Goal: Task Accomplishment & Management: Use online tool/utility

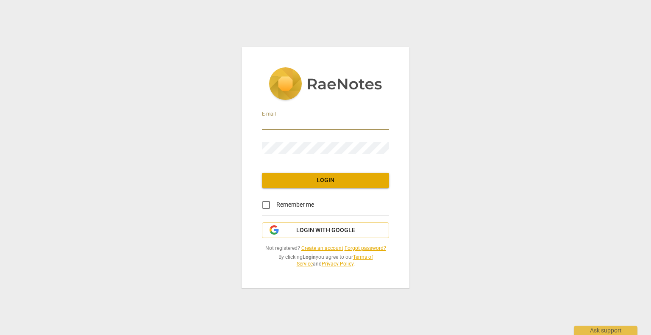
click at [362, 125] on input "email" at bounding box center [325, 124] width 127 height 12
type input "kinetickathleen@gmail.com"
click at [342, 231] on span "Login with Google" at bounding box center [325, 230] width 59 height 8
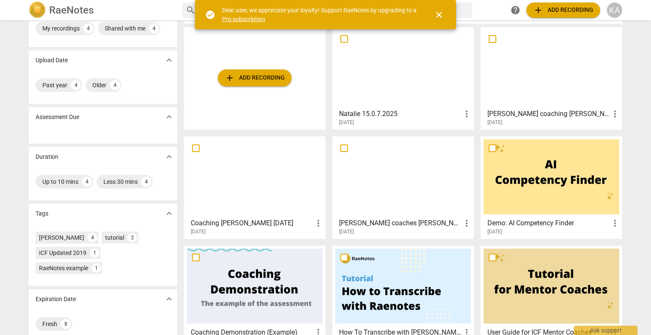
scroll to position [53, 0]
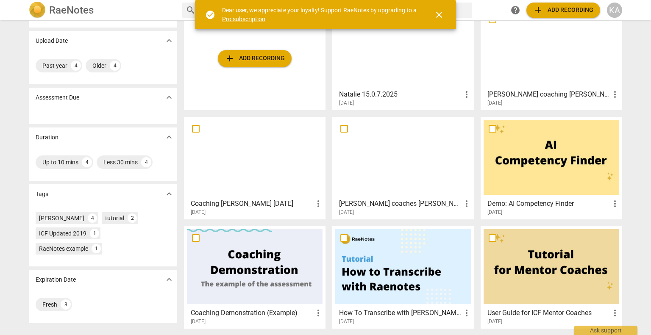
click at [225, 154] on div at bounding box center [255, 157] width 136 height 75
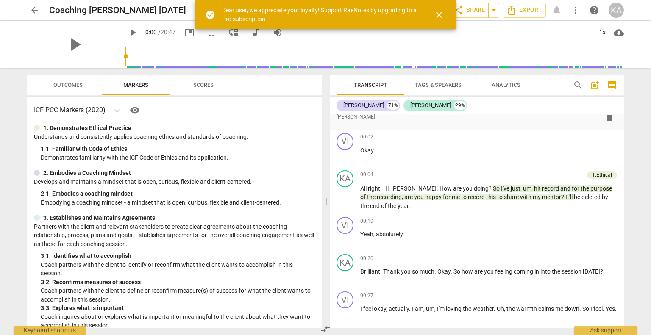
scroll to position [85, 0]
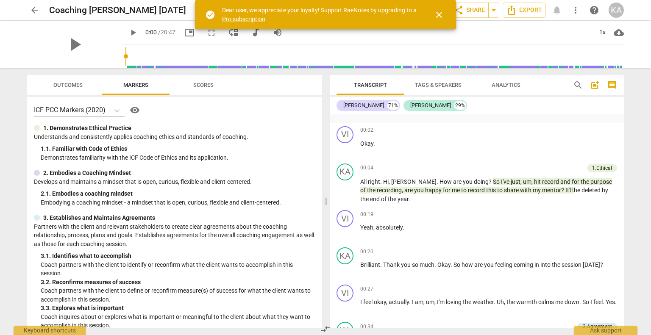
click at [439, 22] on button "close" at bounding box center [439, 15] width 20 height 20
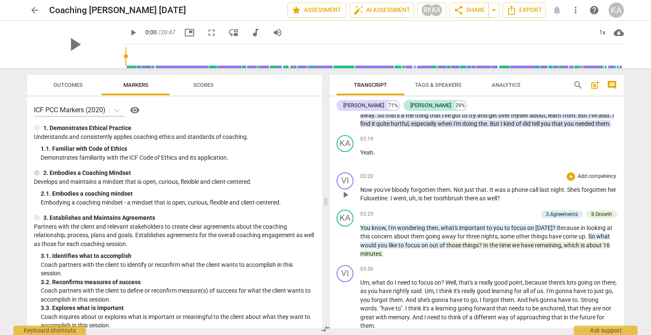
scroll to position [721, 0]
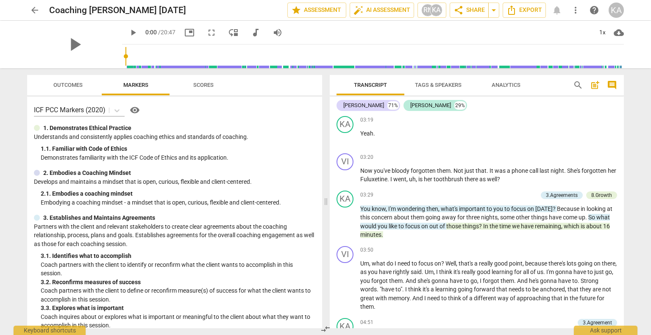
click at [419, 81] on span "Tags & Speakers" at bounding box center [438, 85] width 67 height 11
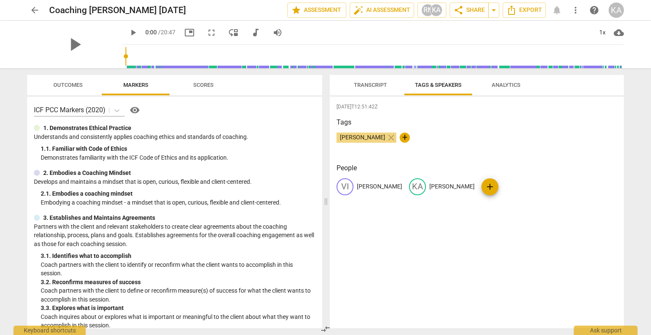
drag, startPoint x: 383, startPoint y: 89, endPoint x: 406, endPoint y: 107, distance: 29.4
click at [383, 89] on span "Transcript" at bounding box center [370, 85] width 53 height 11
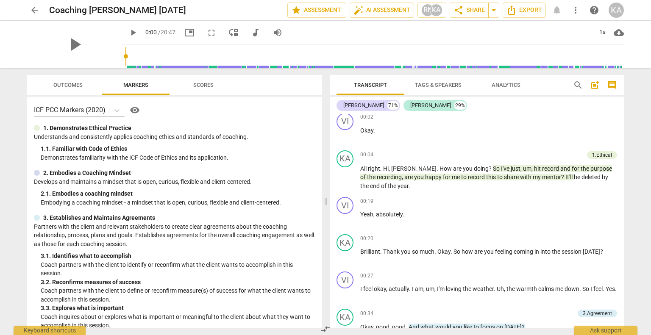
scroll to position [0, 0]
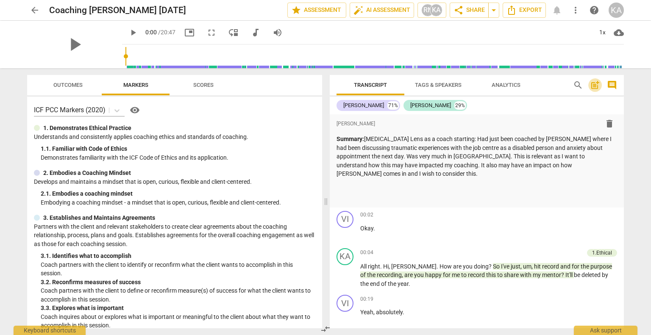
click at [595, 89] on span "post_add" at bounding box center [595, 85] width 10 height 10
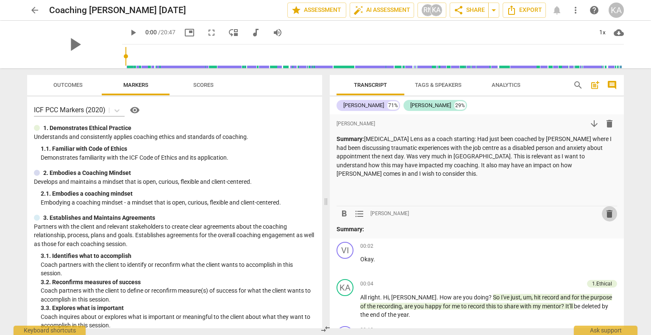
click at [607, 209] on span "delete" at bounding box center [610, 214] width 10 height 10
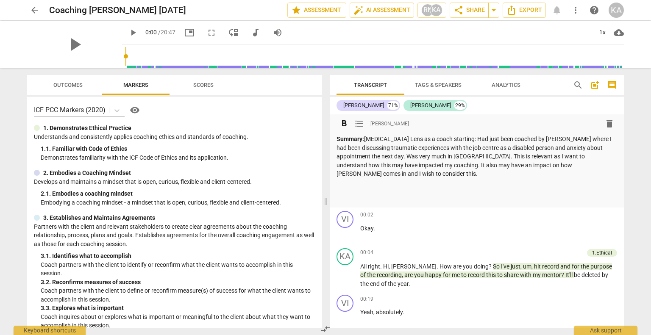
click at [571, 166] on p "Summary: [MEDICAL_DATA] Lens as a coach starting: Had just been coached by [PER…" at bounding box center [477, 157] width 281 height 44
click at [637, 150] on div "arrow_back Coaching [PERSON_NAME] [DATE] edit star Assessment auto_fix_high AI …" at bounding box center [325, 167] width 651 height 335
click at [624, 154] on div "Transcript Tags & Speakers Analytics search post_add comment [PERSON_NAME] 71% …" at bounding box center [479, 201] width 305 height 267
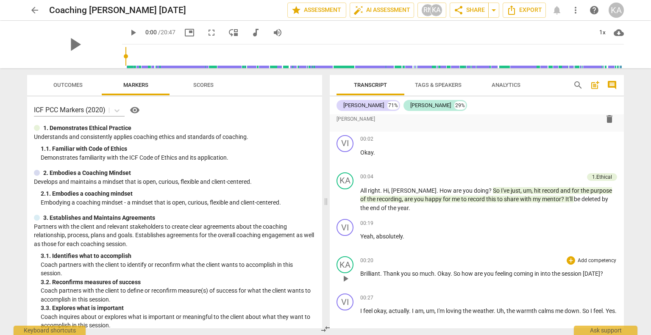
scroll to position [85, 0]
